Goal: Communication & Community: Answer question/provide support

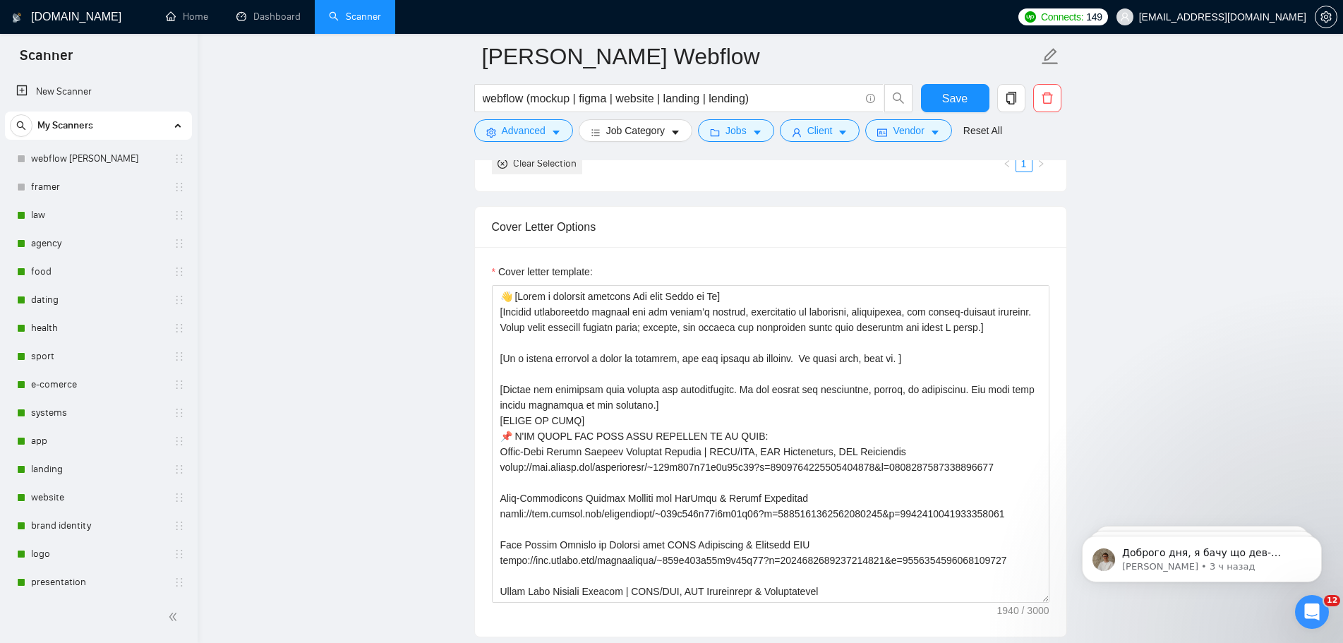
scroll to position [381, 0]
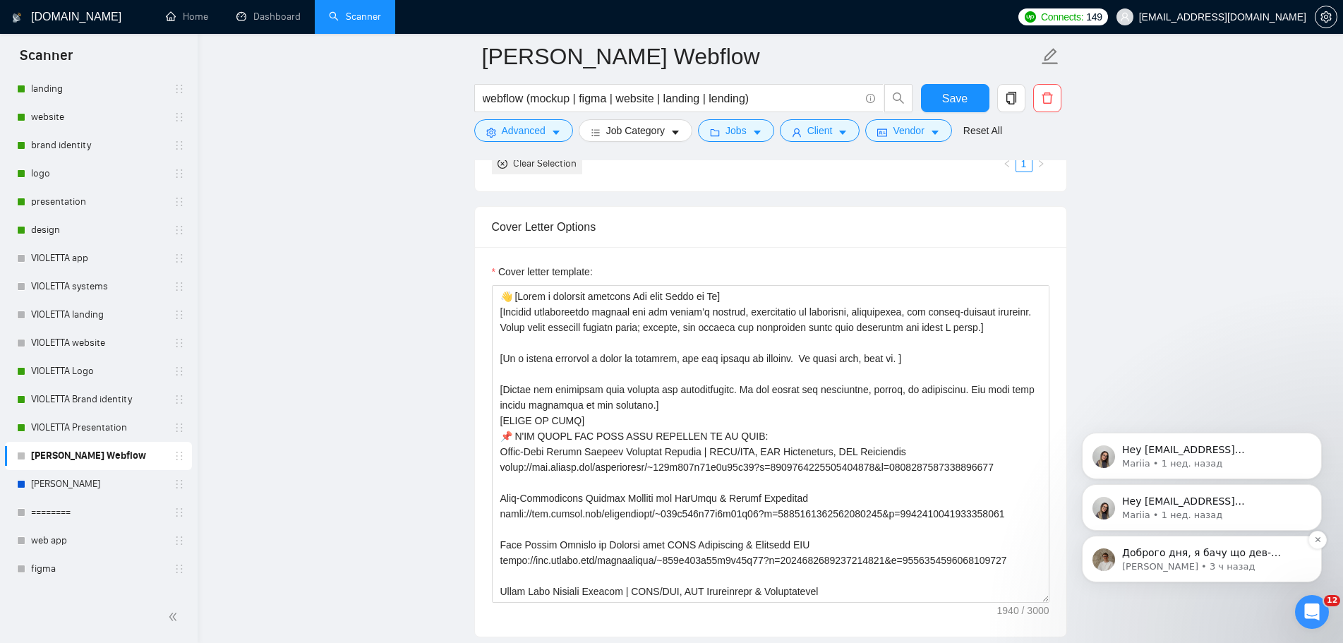
click at [1192, 552] on span "Доброго дня, я бачу що дев-команда вже встановила час синхронізації 2 години, н…" at bounding box center [1211, 587] width 178 height 81
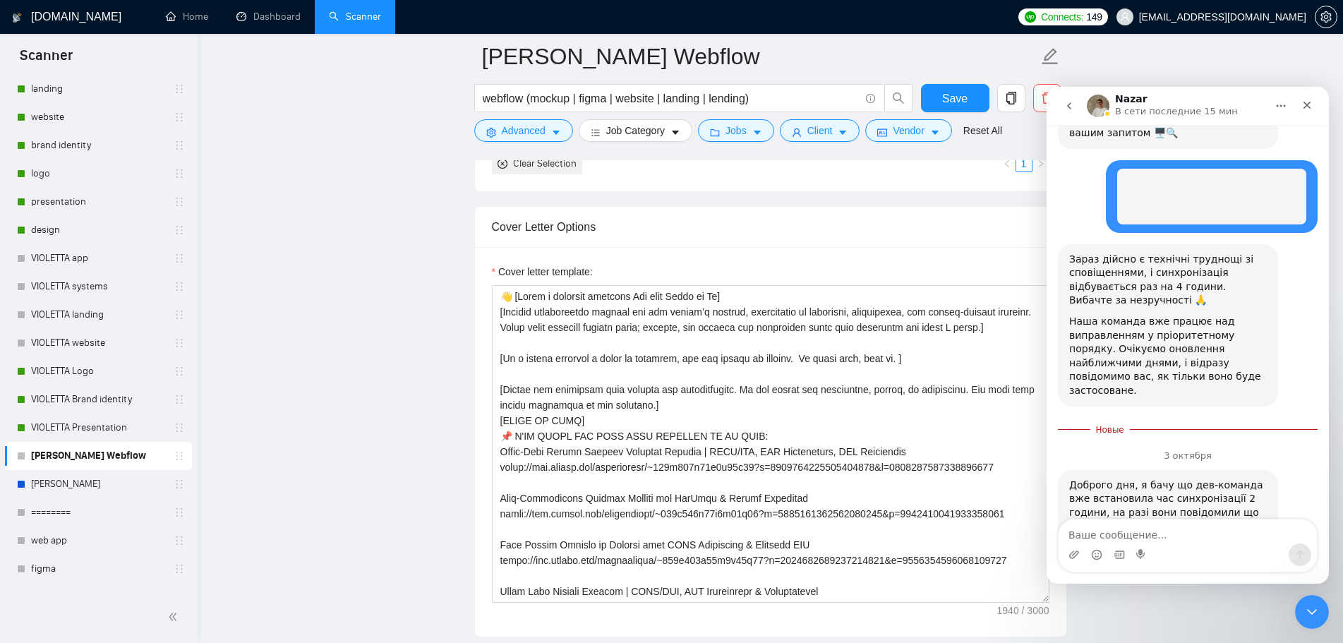
scroll to position [512, 0]
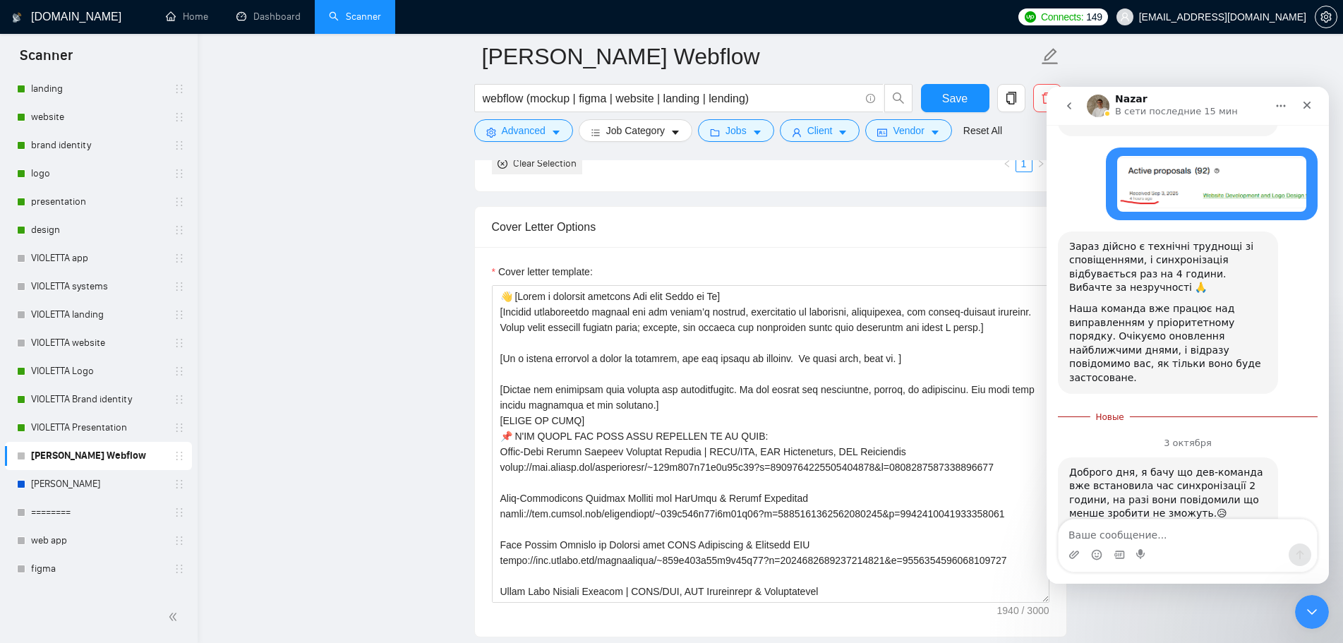
click at [1164, 529] on textarea "Ваше сообщение..." at bounding box center [1188, 532] width 258 height 24
type textarea "L"
click at [1069, 538] on textarea "добрий) це трохи печалька" at bounding box center [1188, 532] width 258 height 24
click at [1259, 536] on textarea "Добрий вечір! це трохи задовго. Але як є) Дякую" at bounding box center [1188, 524] width 258 height 38
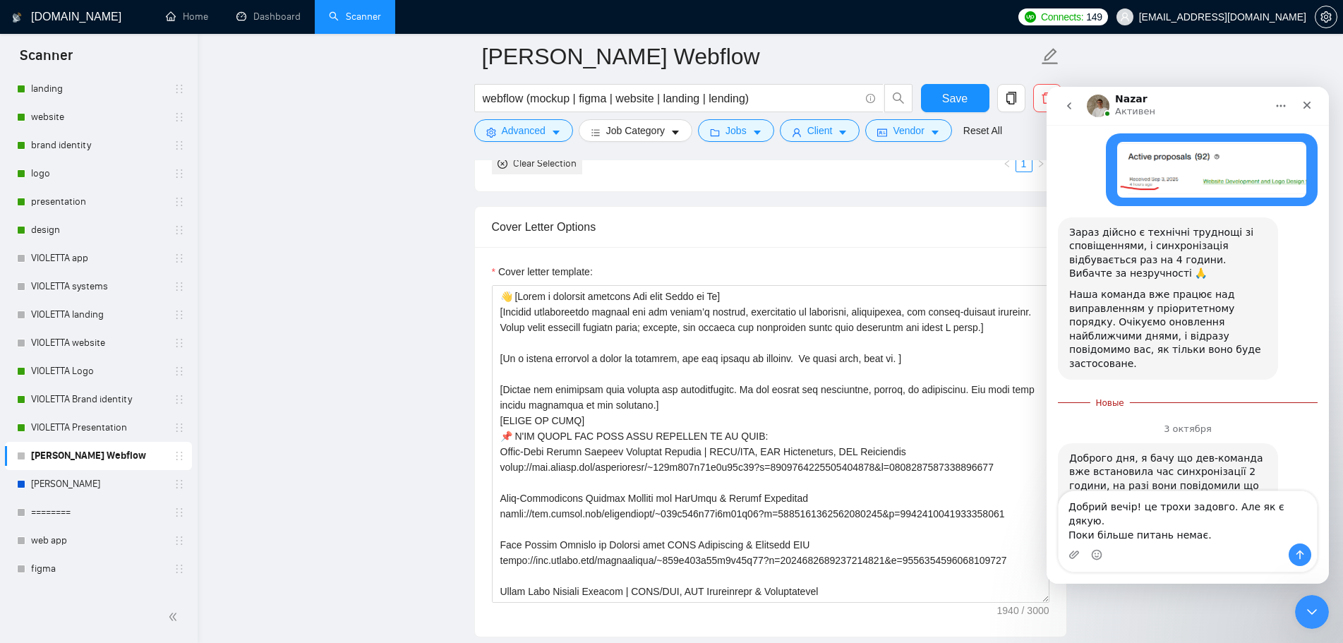
drag, startPoint x: 1287, startPoint y: 524, endPoint x: 1263, endPoint y: 530, distance: 24.8
click at [1259, 523] on textarea "Добрий вечір! це трохи задовго. Але як є дякую. Поки більше питань немає." at bounding box center [1188, 517] width 258 height 52
click at [1226, 537] on textarea "Добрий вечір! це трохи задовго. Але як [PERSON_NAME] Поки більше питань немає." at bounding box center [1188, 517] width 258 height 52
click at [1202, 536] on textarea "Добрий вечір! це трохи задовго. Але як [PERSON_NAME] Поки більше питань немає. …" at bounding box center [1188, 517] width 258 height 52
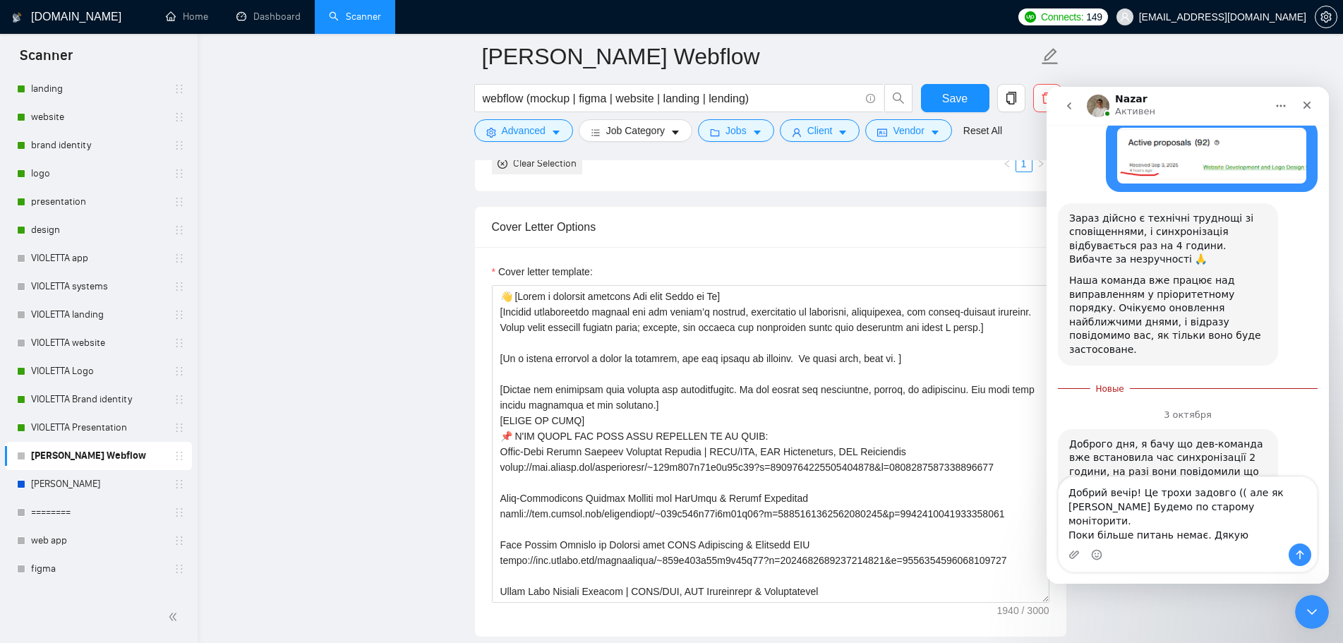
drag, startPoint x: 1163, startPoint y: 523, endPoint x: 1206, endPoint y: 519, distance: 42.6
click at [1206, 519] on textarea "Добрий вечір! Це трохи задовго (( але як [PERSON_NAME] Будемо по старому моніто…" at bounding box center [1188, 510] width 258 height 66
click at [1259, 508] on textarea "Добрий вечір! Це трохи задовго (( але як [PERSON_NAME] Будемо по старому моніто…" at bounding box center [1188, 510] width 258 height 66
click at [1233, 529] on textarea "Добрий вечір! Це трохи задовго ((. Будемо по старому моніторити. Поки більше пи…" at bounding box center [1188, 517] width 258 height 52
type textarea "Добрий вечір! Це трохи задовго ((. Будемо по старому моніторити. Поки більше пи…"
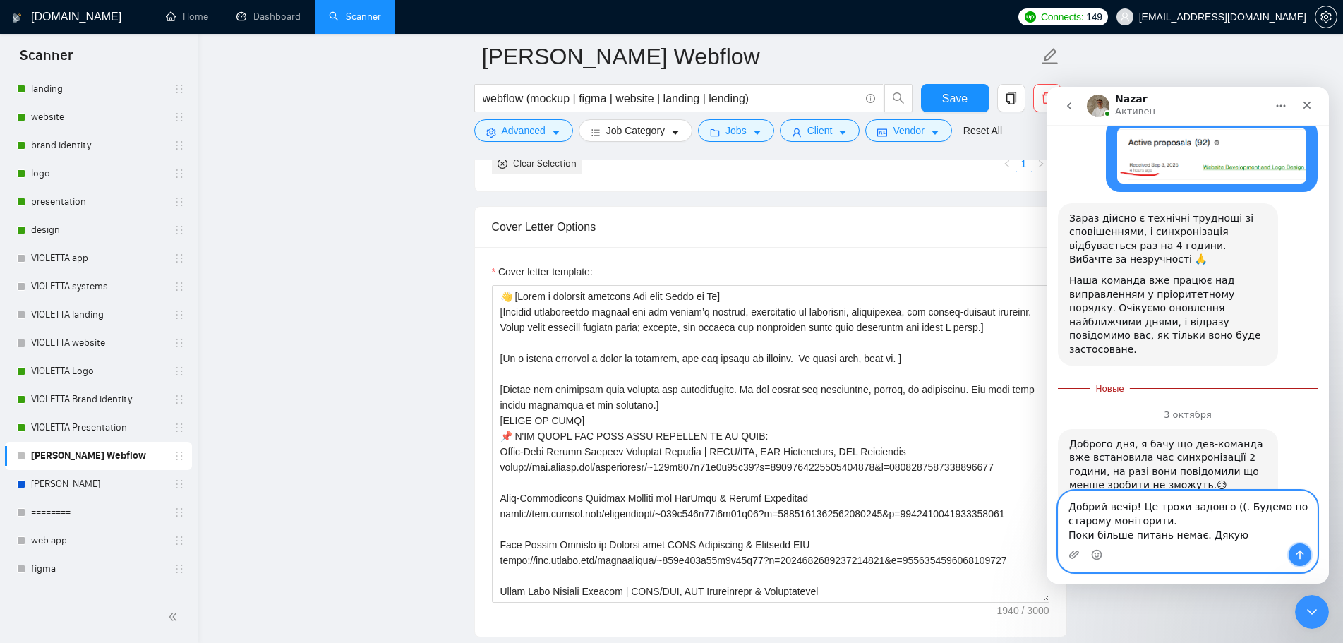
click at [1302, 561] on button "Отправить сообщение…" at bounding box center [1300, 555] width 23 height 23
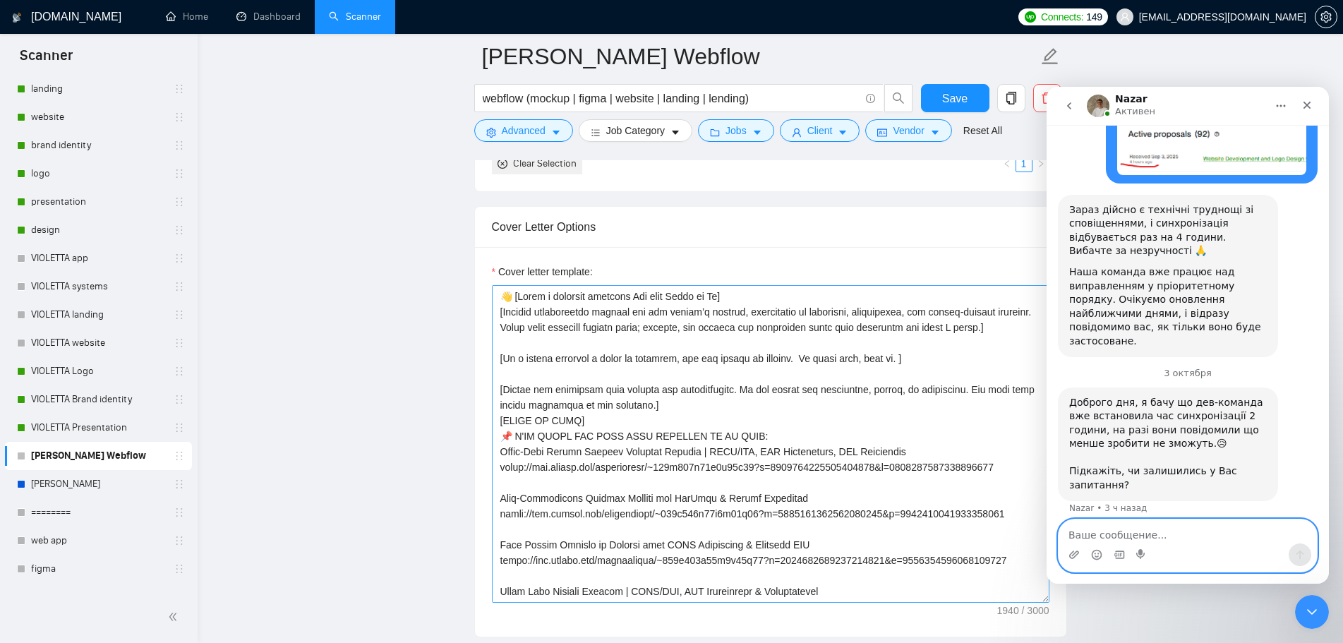
scroll to position [141, 0]
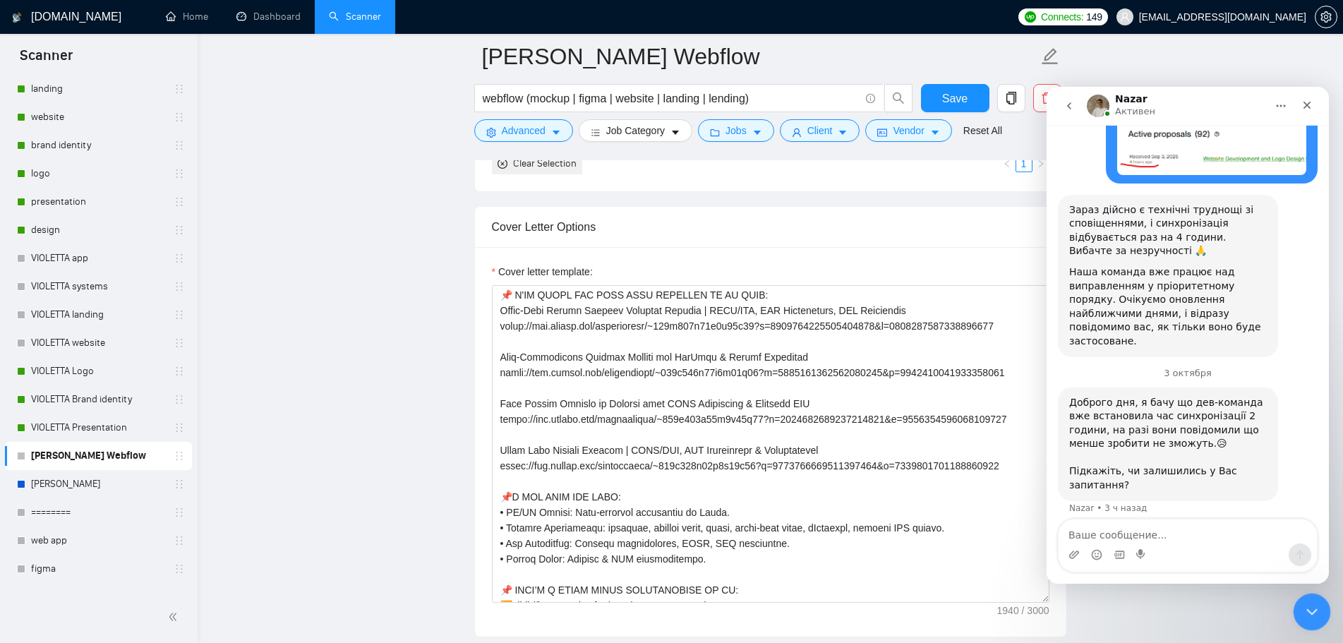
click at [1308, 613] on icon "Закрыть службу сообщений Intercom" at bounding box center [1310, 609] width 17 height 17
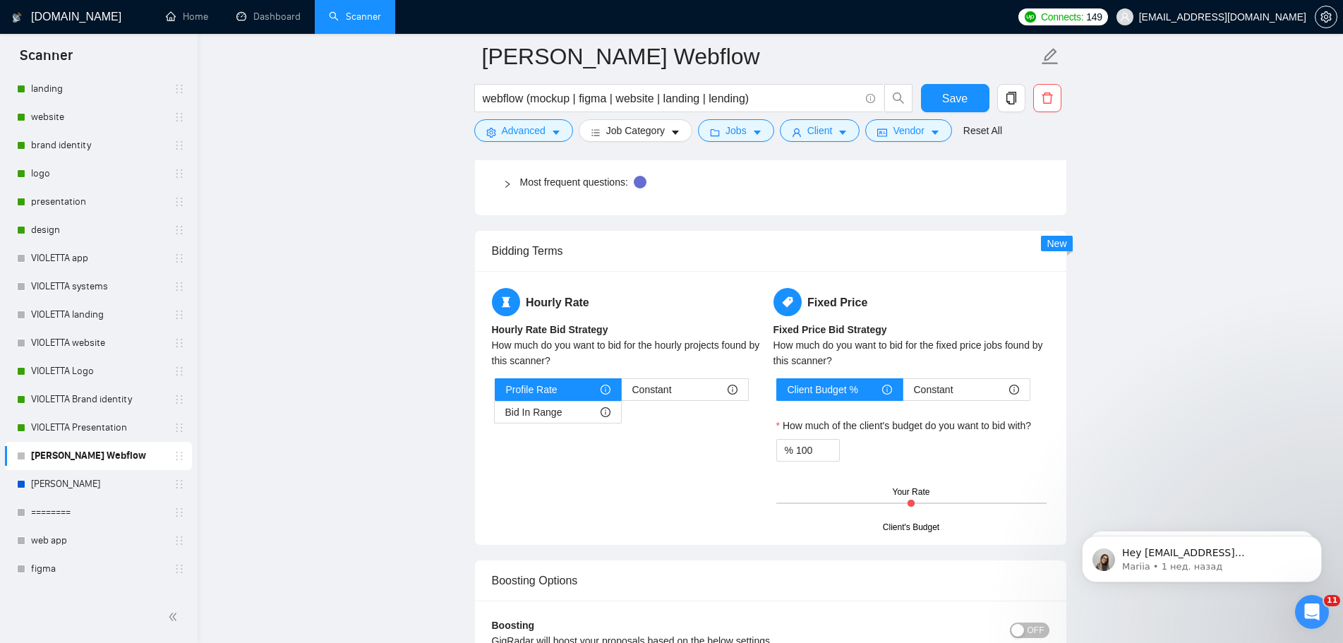
scroll to position [2541, 0]
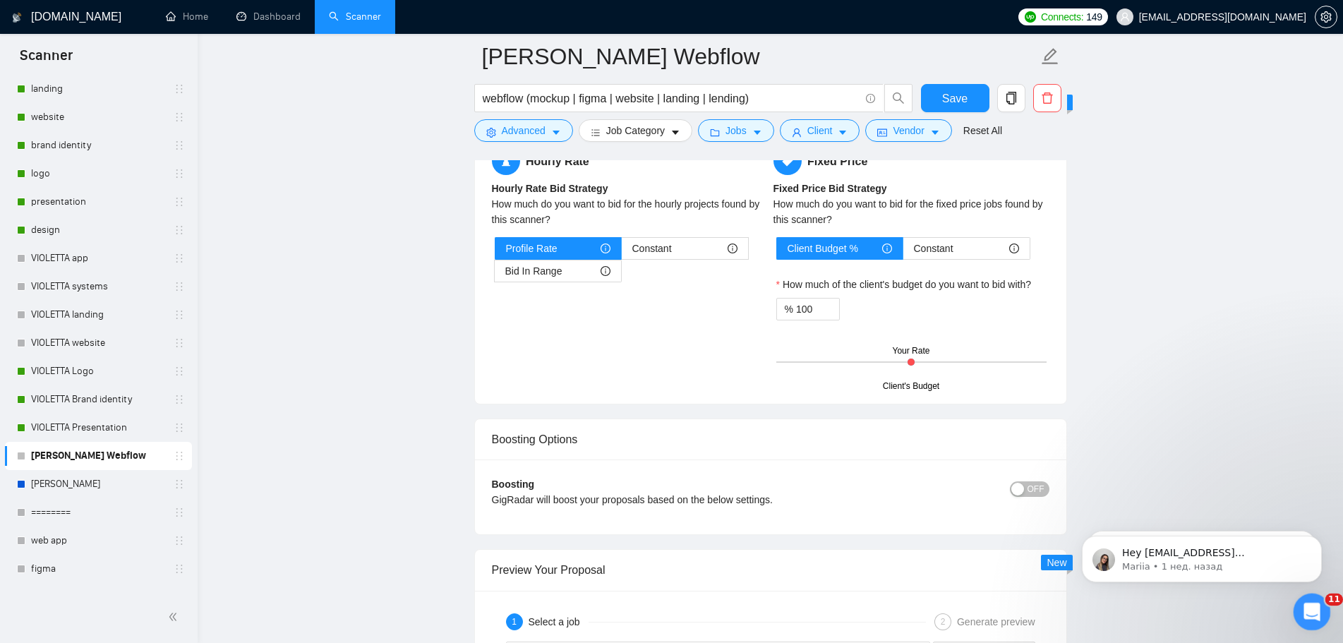
click at [1307, 610] on icon "Открыть службу сообщений Intercom" at bounding box center [1310, 610] width 23 height 23
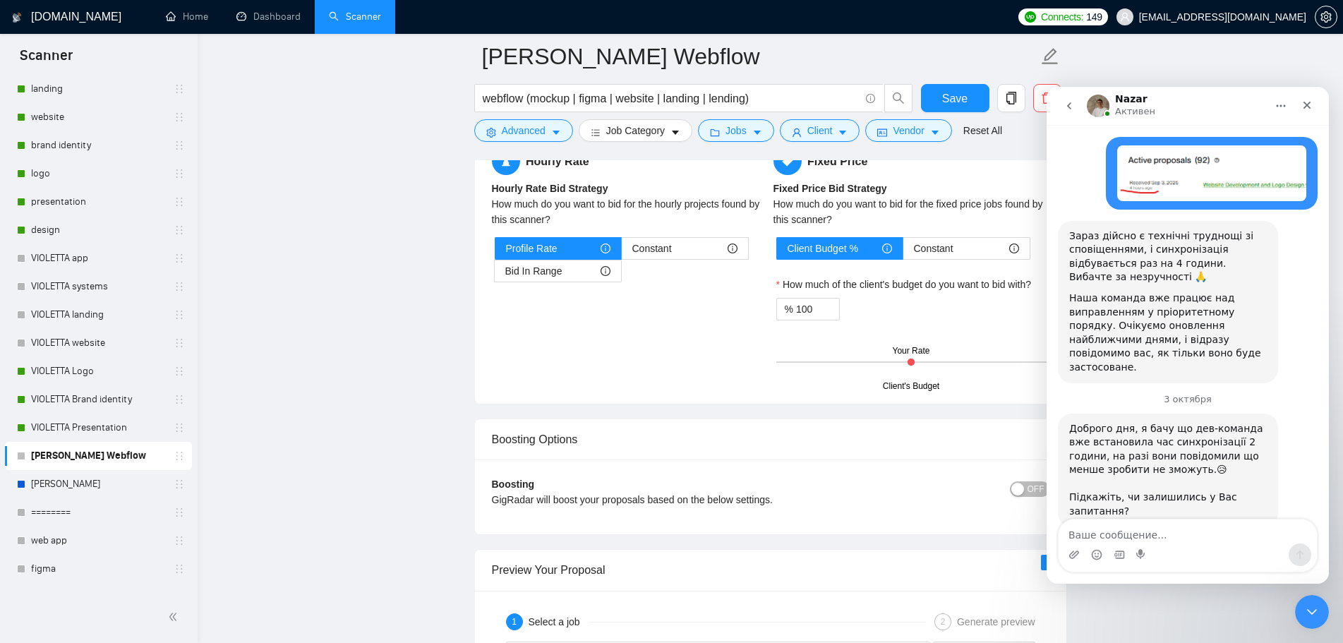
scroll to position [549, 0]
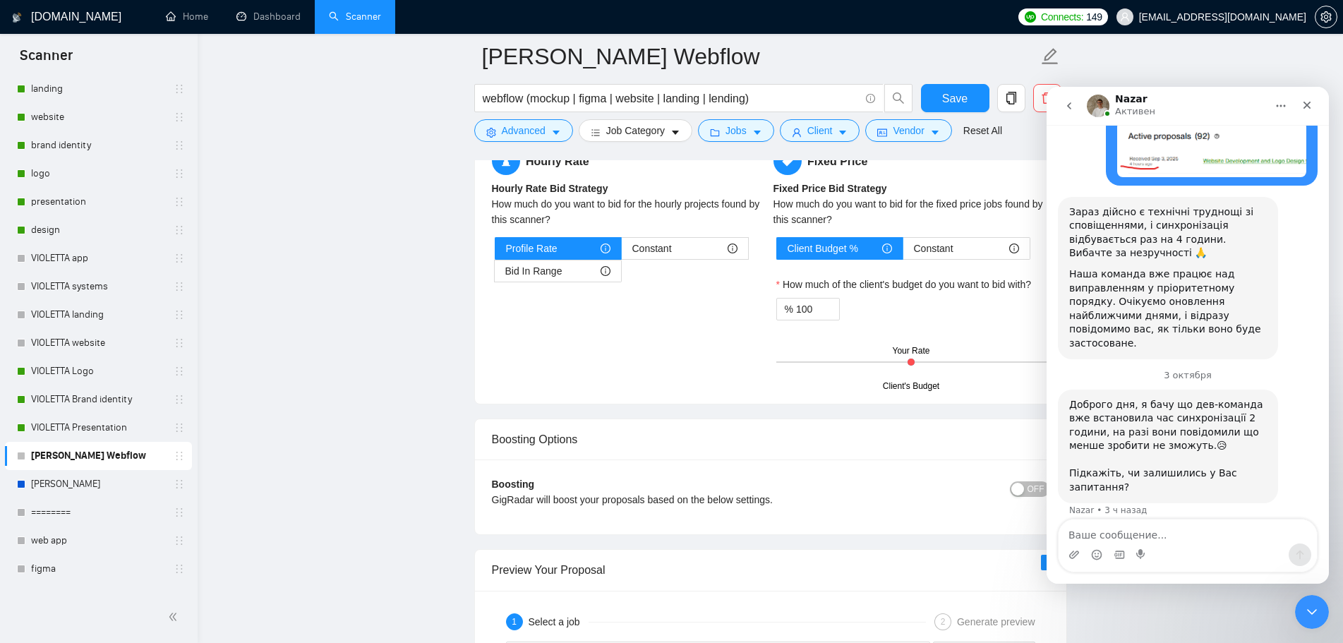
click at [1293, 603] on html at bounding box center [1310, 610] width 34 height 34
